Goal: Feedback & Contribution: Leave review/rating

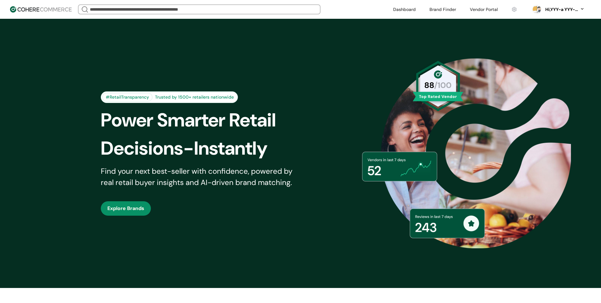
click at [411, 9] on link at bounding box center [404, 9] width 30 height 9
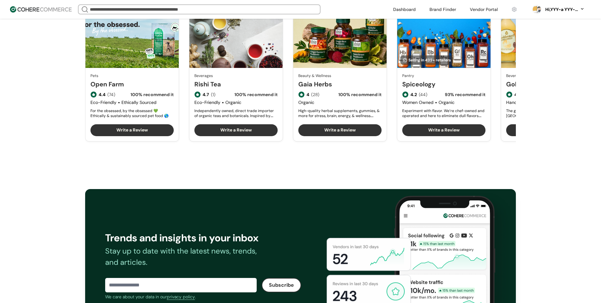
scroll to position [810, 0]
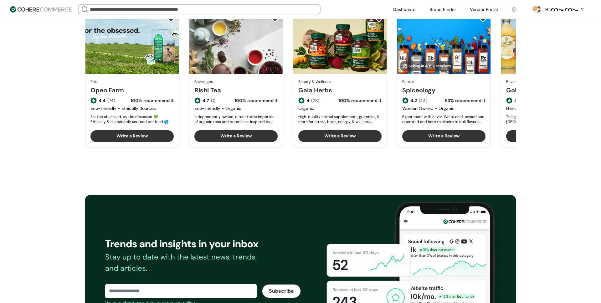
click at [231, 166] on div "Trends and insights in your inbox Stay up to date with the latest news, trends,…" at bounding box center [300, 269] width 601 height 208
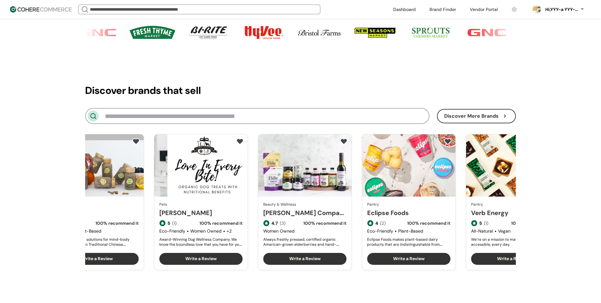
scroll to position [680, 0]
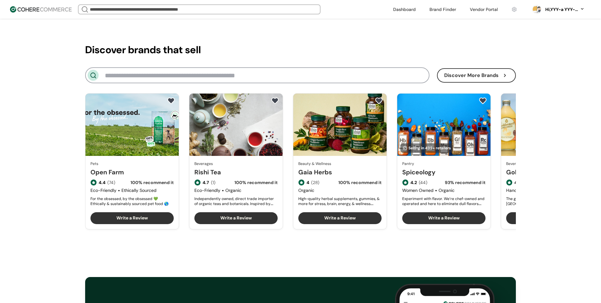
scroll to position [823, 0]
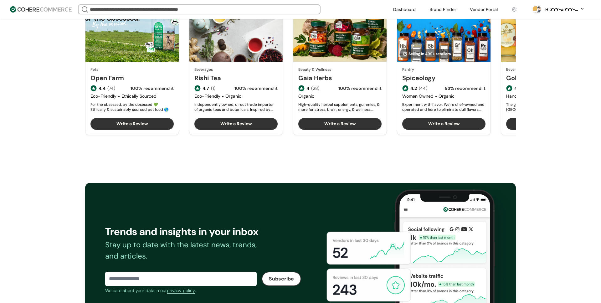
click at [407, 11] on link at bounding box center [404, 9] width 30 height 9
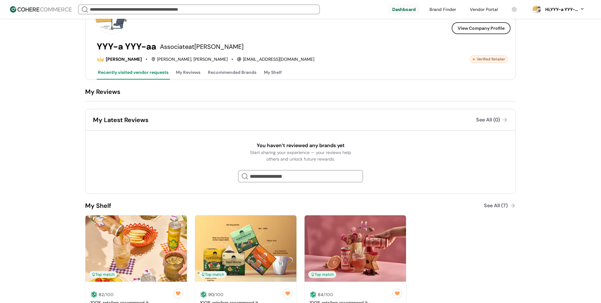
scroll to position [41, 0]
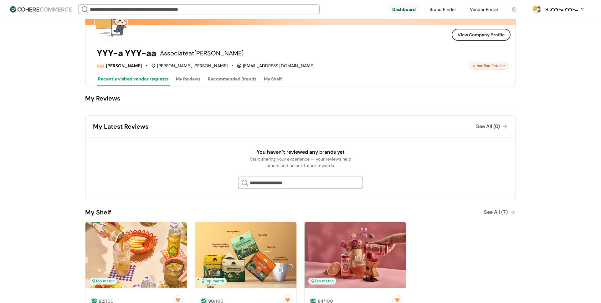
click at [441, 11] on link at bounding box center [443, 9] width 34 height 9
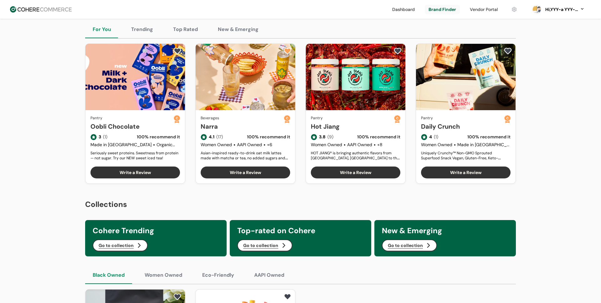
scroll to position [170, 0]
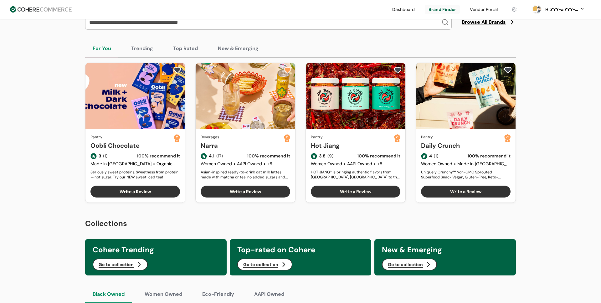
click at [242, 49] on button "New & Emerging" at bounding box center [238, 49] width 56 height 18
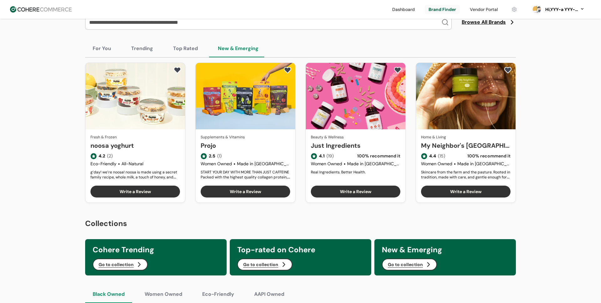
click at [184, 46] on button "Top Rated" at bounding box center [186, 49] width 40 height 18
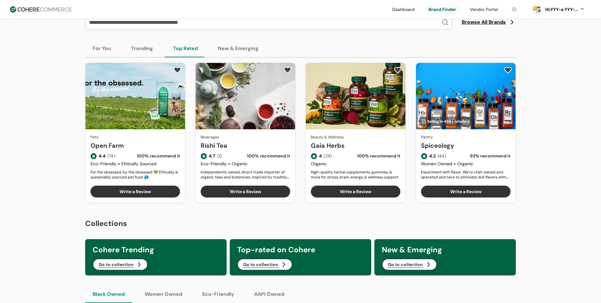
drag, startPoint x: 137, startPoint y: 48, endPoint x: 110, endPoint y: 45, distance: 27.0
click at [137, 48] on button "Trending" at bounding box center [142, 49] width 37 height 18
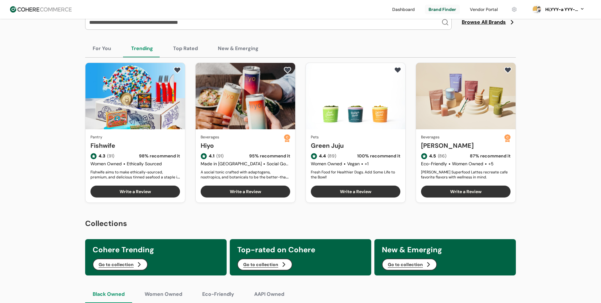
click at [110, 45] on button "For You" at bounding box center [101, 49] width 33 height 18
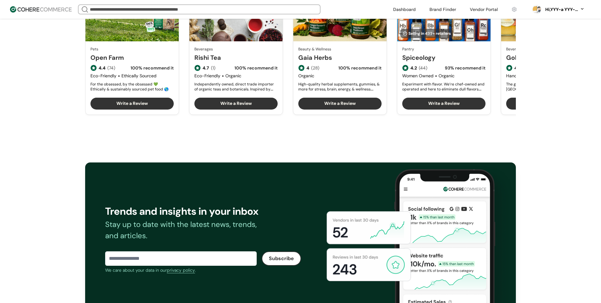
scroll to position [921, 0]
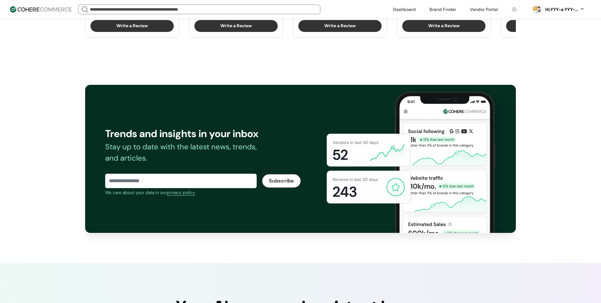
click at [406, 9] on link at bounding box center [404, 9] width 30 height 9
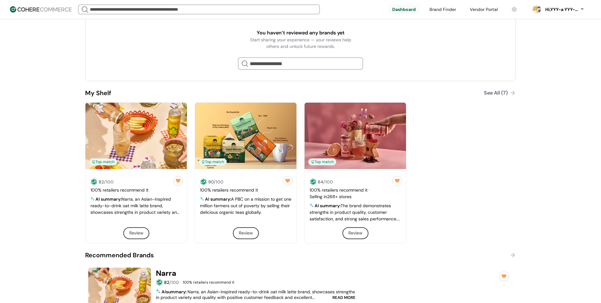
scroll to position [166, 0]
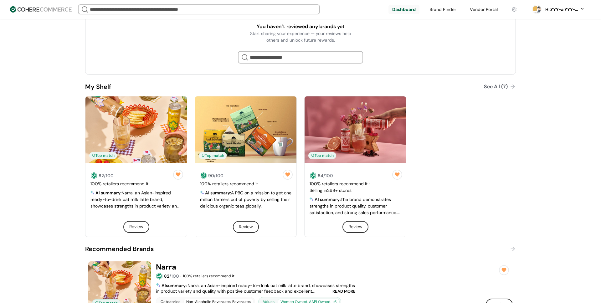
click at [248, 198] on span "A PBC on a mission to get one million farmers out of poverty by selling their d…" at bounding box center [245, 199] width 91 height 19
click at [243, 228] on button "Review" at bounding box center [246, 227] width 26 height 12
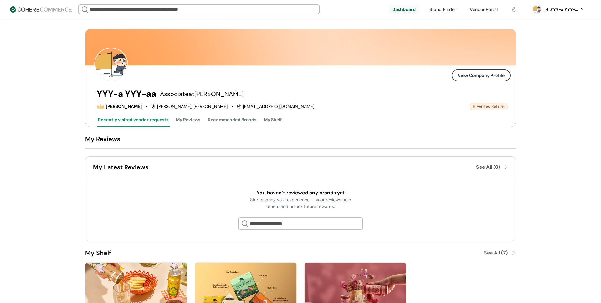
click at [181, 118] on button "My Reviews" at bounding box center [188, 120] width 27 height 13
click at [443, 10] on link at bounding box center [443, 9] width 34 height 9
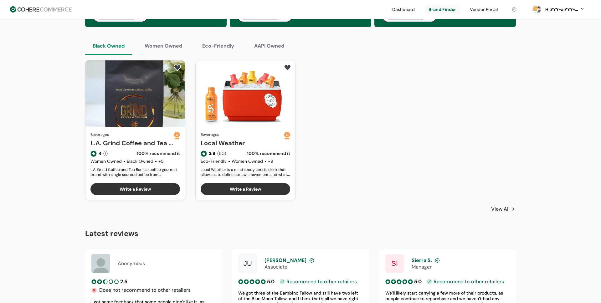
scroll to position [436, 0]
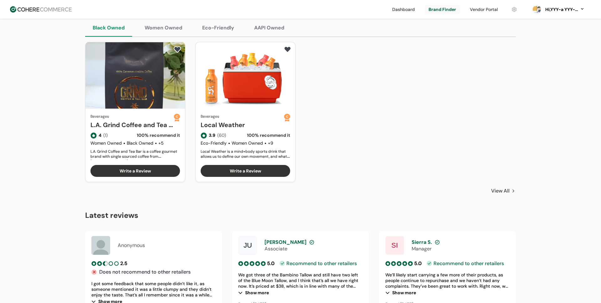
click at [249, 120] on link "Local Weather" at bounding box center [242, 124] width 83 height 9
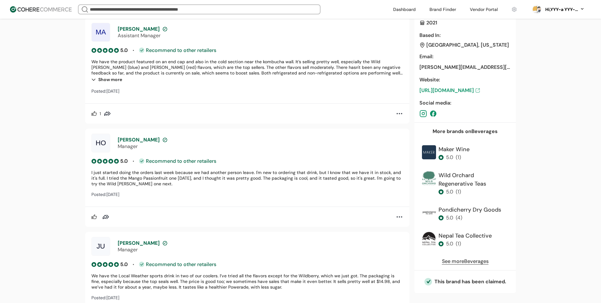
scroll to position [1087, 0]
